Goal: Find specific page/section: Find specific page/section

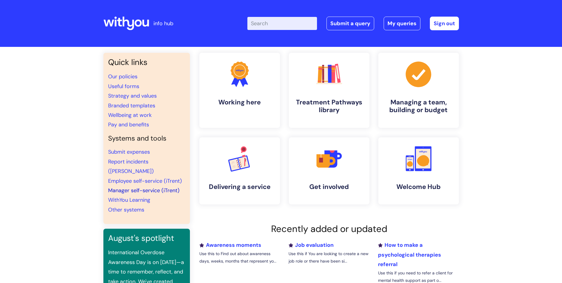
click at [141, 187] on link "Manager self-service (iTrent)" at bounding box center [143, 190] width 71 height 7
click at [142, 177] on link "Employee self-service (iTrent)" at bounding box center [145, 180] width 74 height 7
click at [108, 177] on link "Employee self-service (iTrent)" at bounding box center [145, 180] width 74 height 7
click at [154, 161] on link "Report incidents ([PERSON_NAME])" at bounding box center [131, 166] width 46 height 17
